Goal: Navigation & Orientation: Find specific page/section

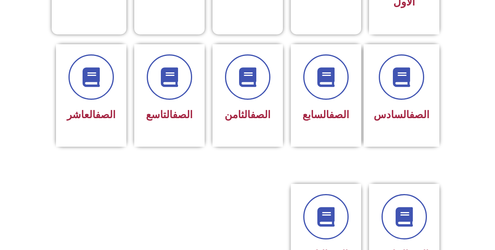
scroll to position [313, 0]
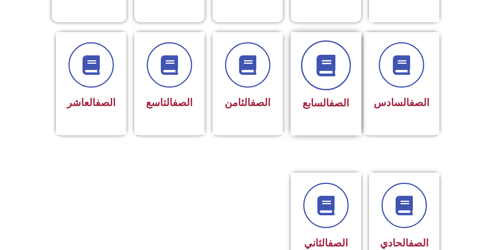
click at [326, 54] on icon at bounding box center [326, 65] width 22 height 22
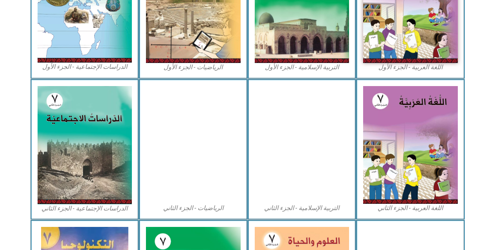
scroll to position [391, 0]
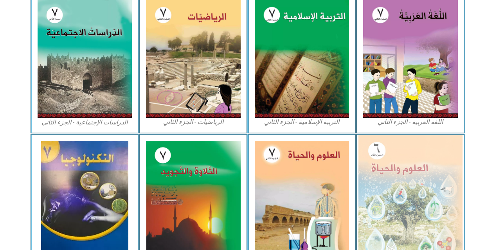
click at [398, 163] on img at bounding box center [410, 198] width 104 height 127
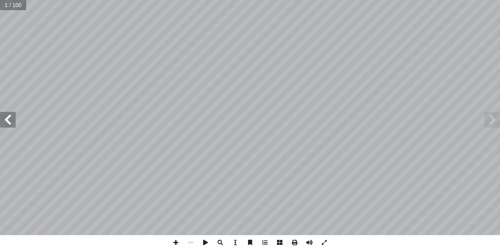
click at [5, 7] on input "text" at bounding box center [13, 5] width 26 height 10
click at [8, 6] on input "text" at bounding box center [13, 5] width 26 height 10
type input "**"
click at [7, 113] on span at bounding box center [8, 120] width 16 height 16
click at [176, 240] on span at bounding box center [176, 242] width 15 height 15
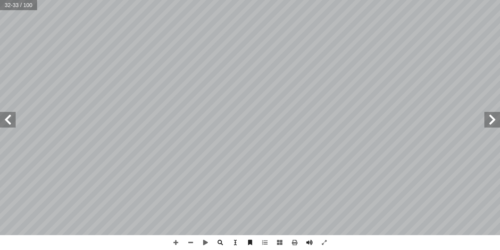
click at [211, 0] on html "الصفحة الرئيسية الصف الأول الصف الثاني الصف الثالث الصف الرابع الصف الخامس الصف…" at bounding box center [250, 35] width 500 height 71
